Goal: Transaction & Acquisition: Book appointment/travel/reservation

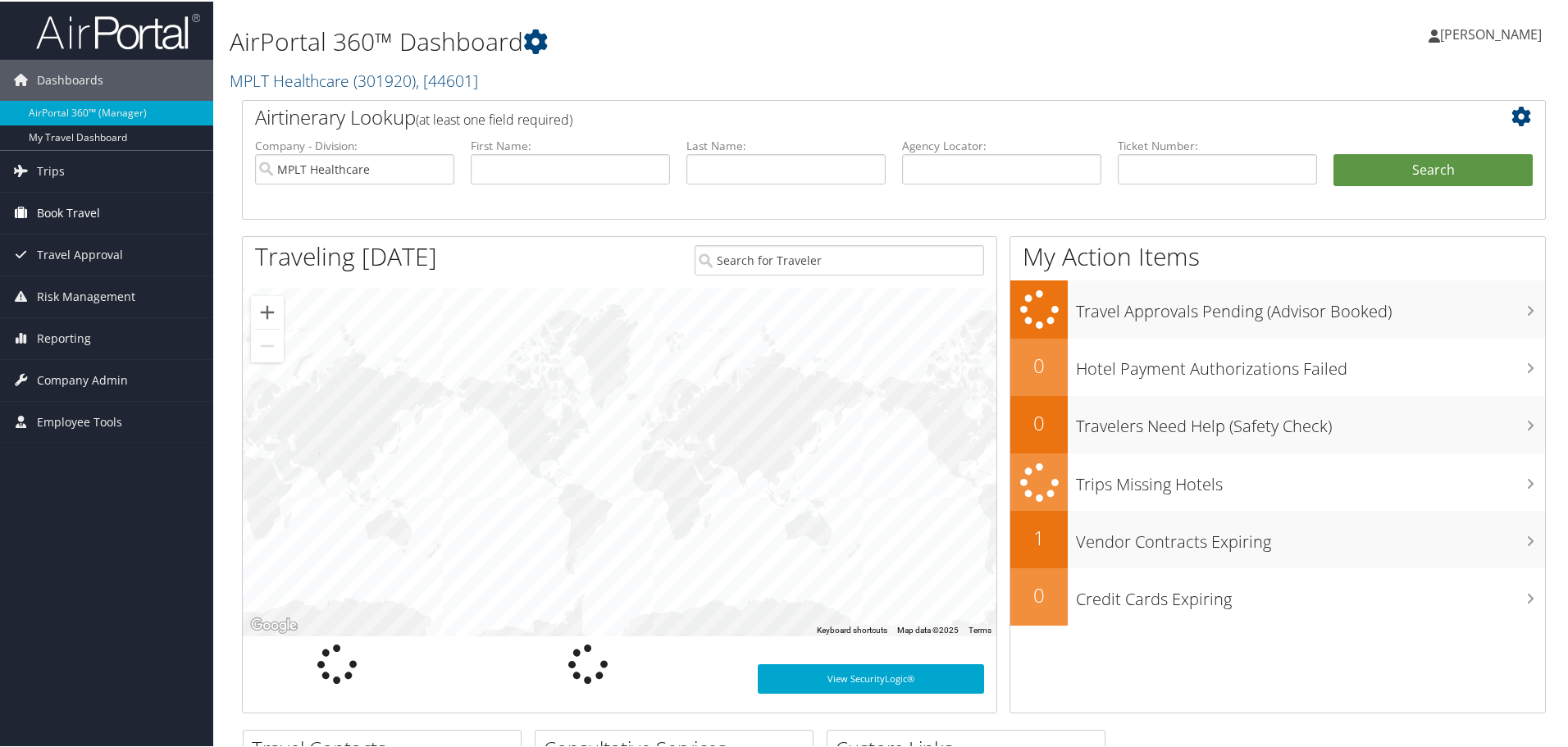
click at [55, 215] on span "Book Travel" at bounding box center [68, 212] width 63 height 41
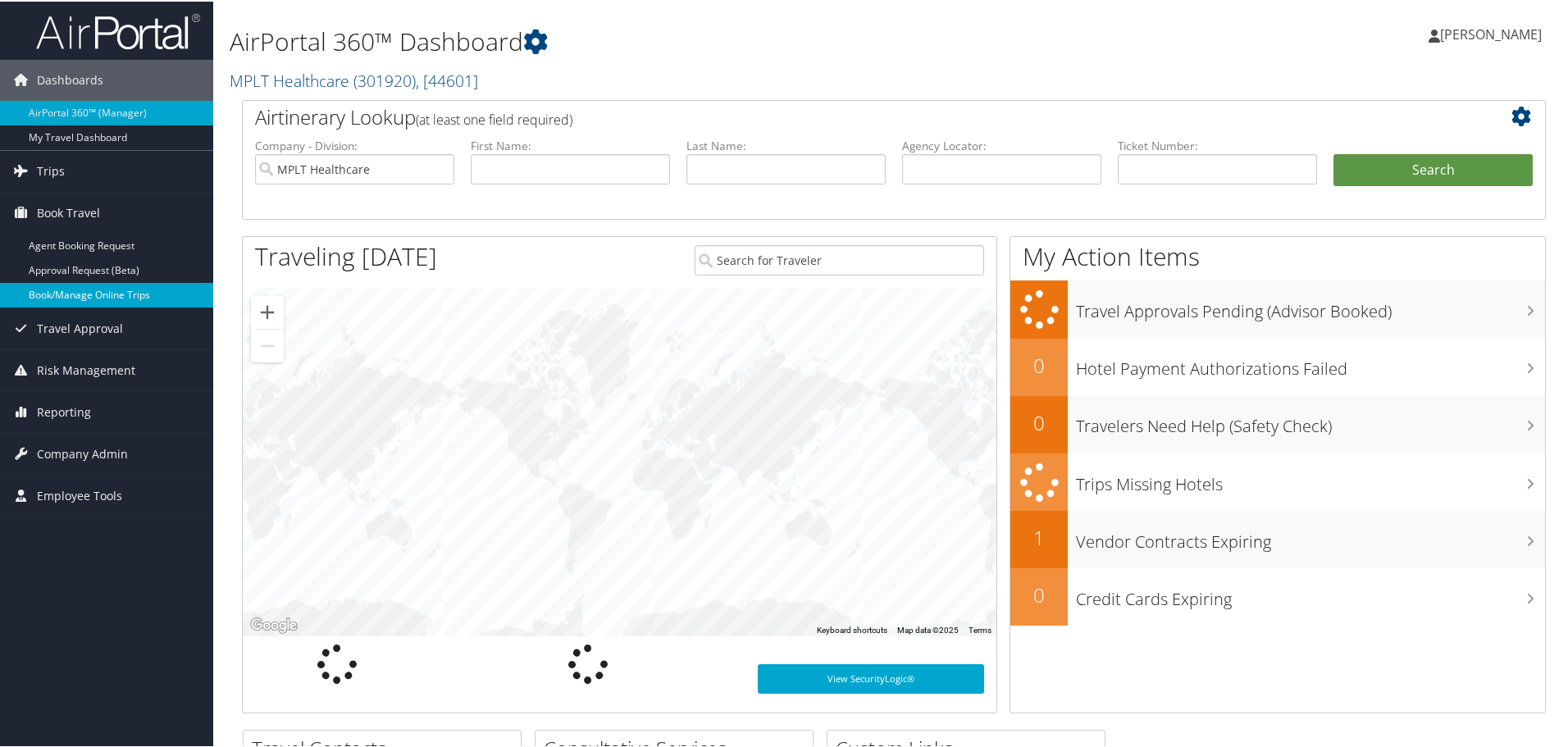
click at [45, 292] on link "Book/Manage Online Trips" at bounding box center [106, 294] width 213 height 25
